Goal: Navigation & Orientation: Find specific page/section

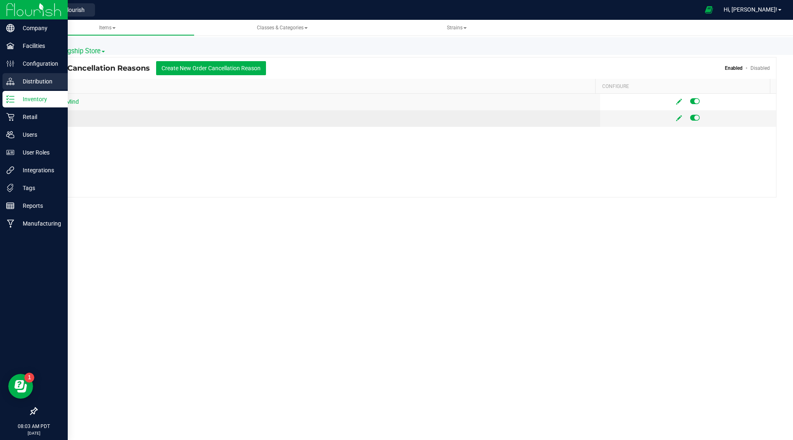
click at [45, 78] on p "Distribution" at bounding box center [39, 81] width 50 height 10
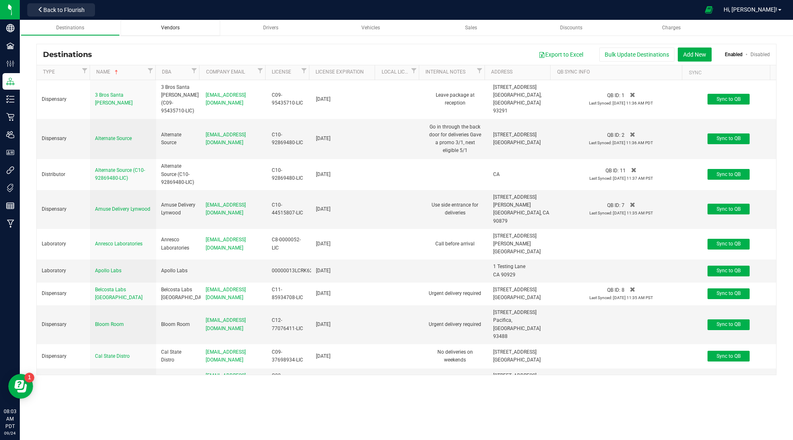
click at [181, 31] on div "Vendors" at bounding box center [170, 27] width 86 height 7
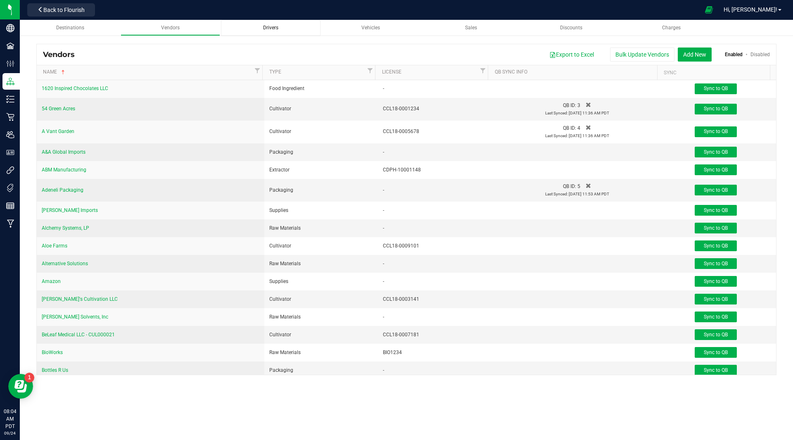
click at [267, 30] on span "Drivers" at bounding box center [270, 28] width 15 height 6
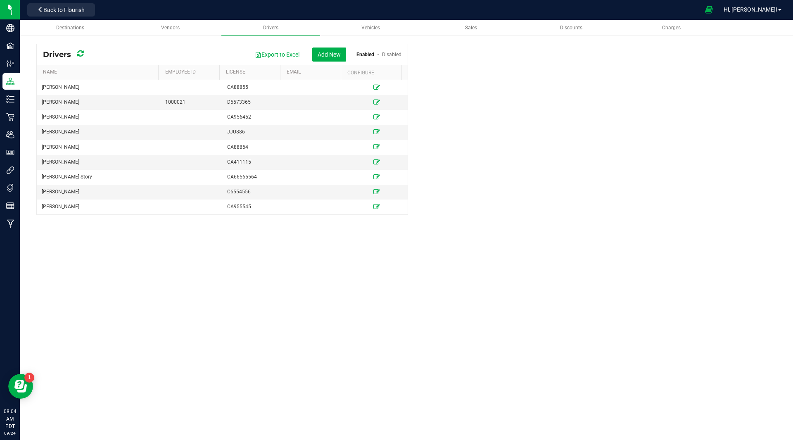
click at [451, 274] on div "Destinations Vendors Drivers Vehicles Sales Discounts Charges Drivers Export to…" at bounding box center [406, 230] width 773 height 420
click at [463, 24] on div "Sales" at bounding box center [471, 27] width 86 height 7
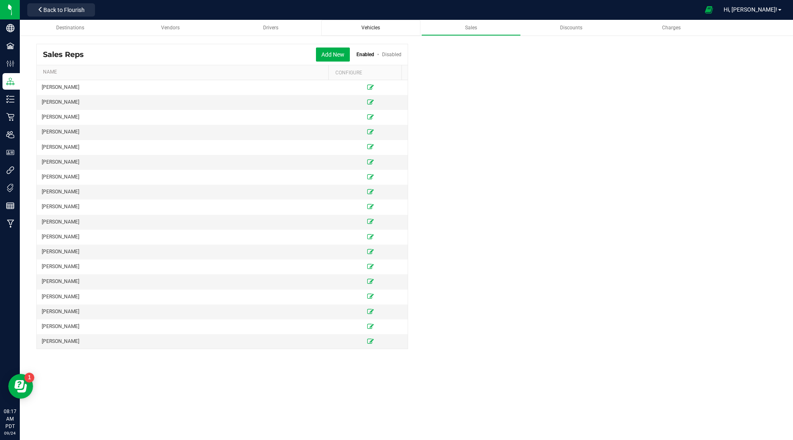
click at [377, 25] on span "Vehicles" at bounding box center [370, 28] width 19 height 6
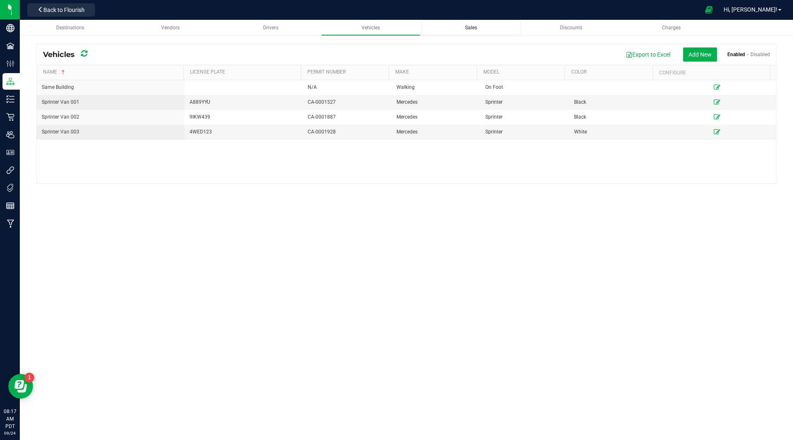
click at [471, 24] on link "Sales" at bounding box center [471, 28] width 100 height 16
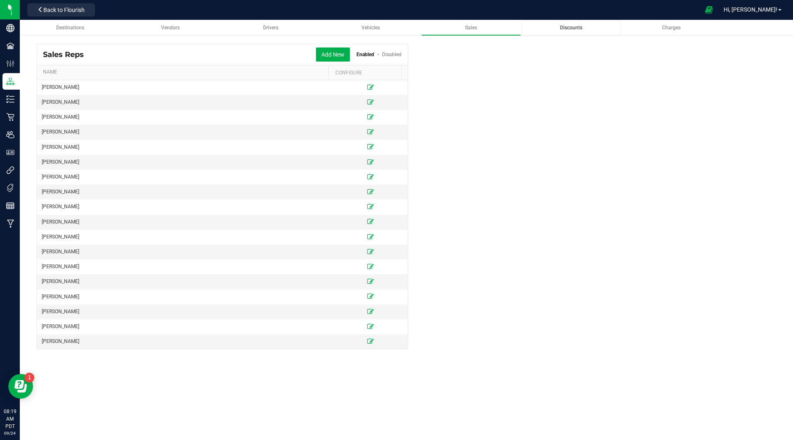
click at [569, 28] on span "Discounts" at bounding box center [571, 28] width 22 height 6
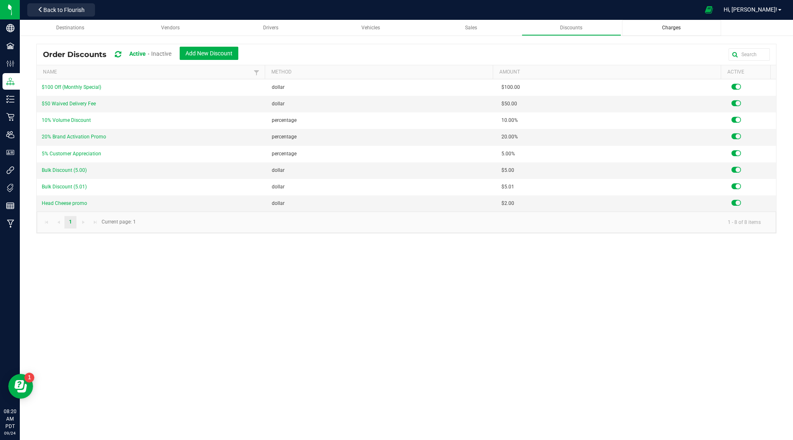
click at [666, 25] on span "Charges" at bounding box center [671, 28] width 19 height 6
